Goal: Find specific page/section: Find specific page/section

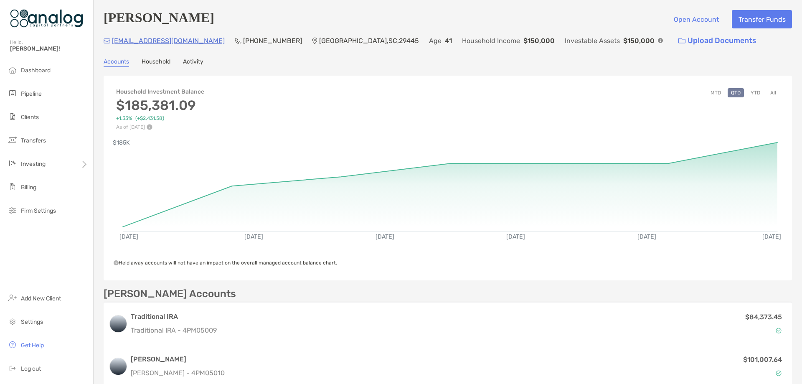
click at [32, 84] on ul "Dashboard Pipeline Clients Transfers Investing Billing Firm Settings" at bounding box center [46, 144] width 93 height 164
click at [35, 94] on span "Pipeline" at bounding box center [31, 93] width 21 height 7
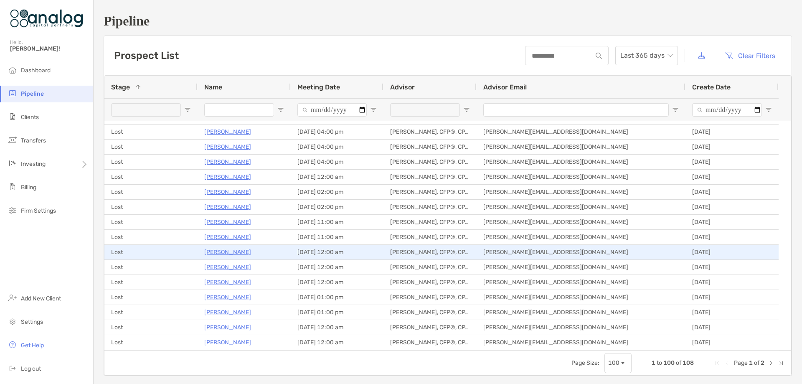
scroll to position [627, 0]
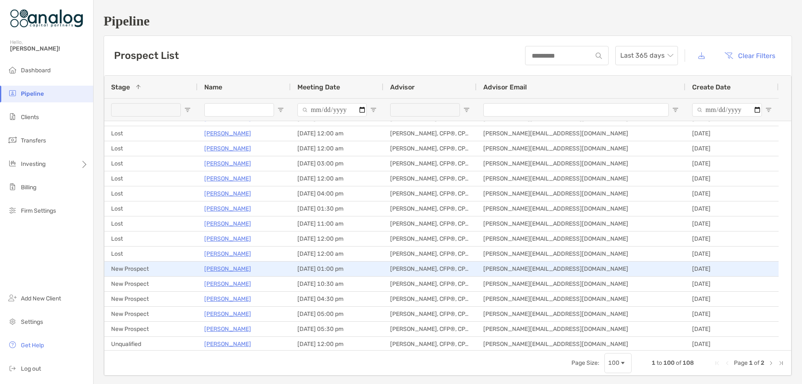
click at [222, 266] on p "[PERSON_NAME]" at bounding box center [227, 269] width 47 height 10
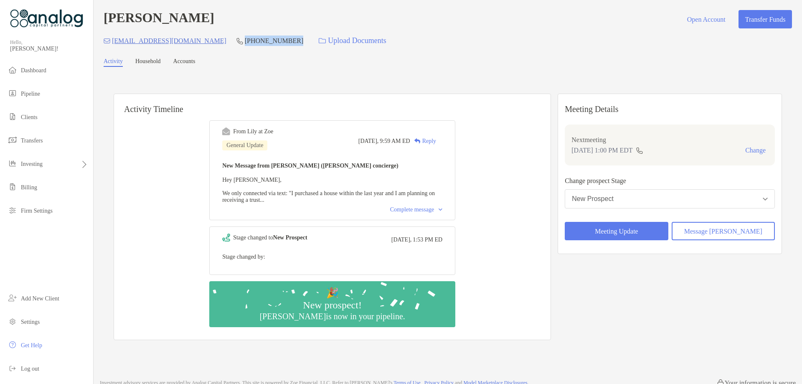
click at [197, 45] on div "ilavery60@gmail.com (904) 657-8810 Upload Documents" at bounding box center [448, 41] width 689 height 18
